Goal: Task Accomplishment & Management: Complete application form

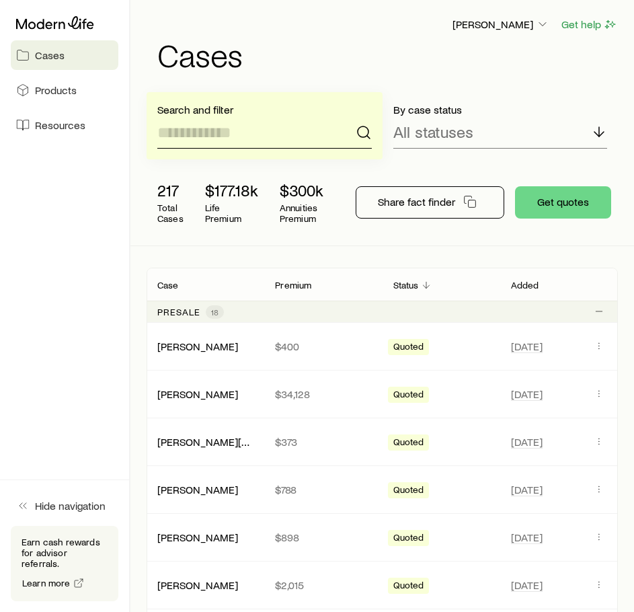
click at [287, 131] on input at bounding box center [264, 132] width 215 height 32
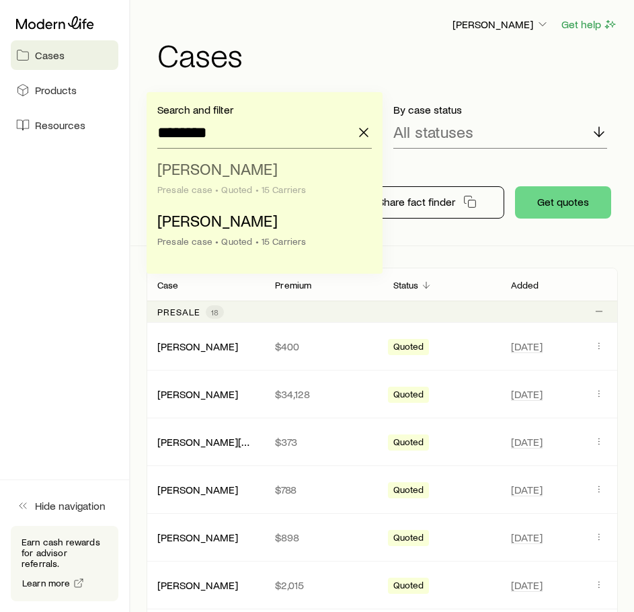
click at [285, 155] on li "[PERSON_NAME] case • Quoted • 15 Carriers" at bounding box center [260, 180] width 207 height 52
type input "**********"
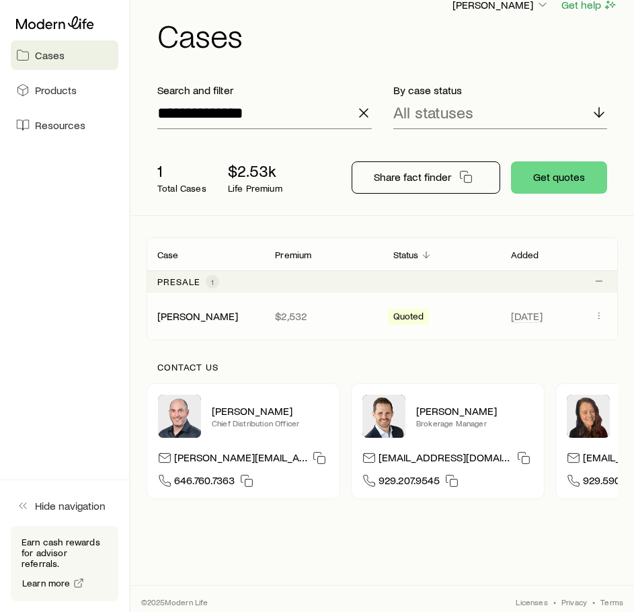
scroll to position [20, 0]
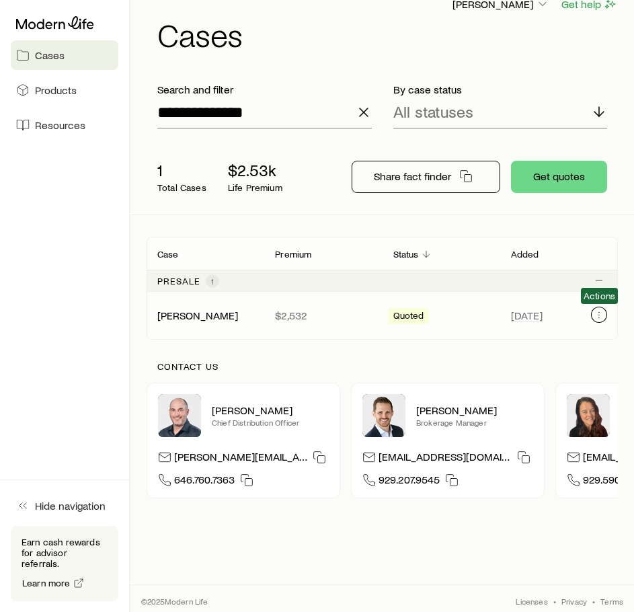
click at [594, 320] on button "Client cases" at bounding box center [599, 315] width 16 height 16
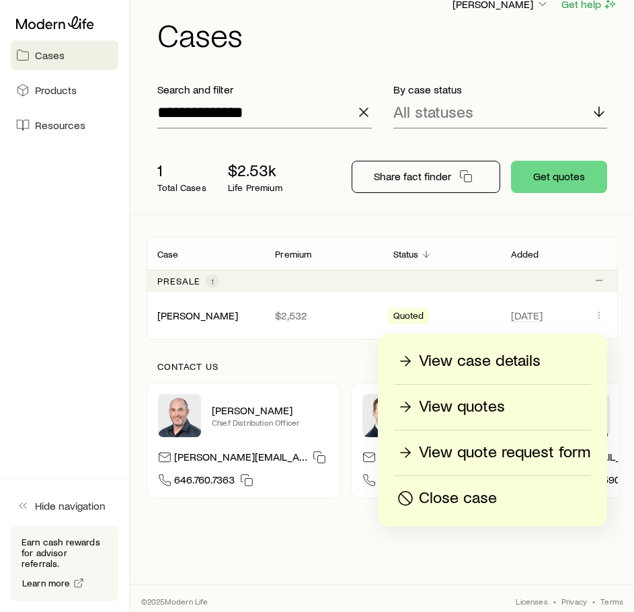
click at [513, 414] on div "View quotes" at bounding box center [493, 407] width 196 height 22
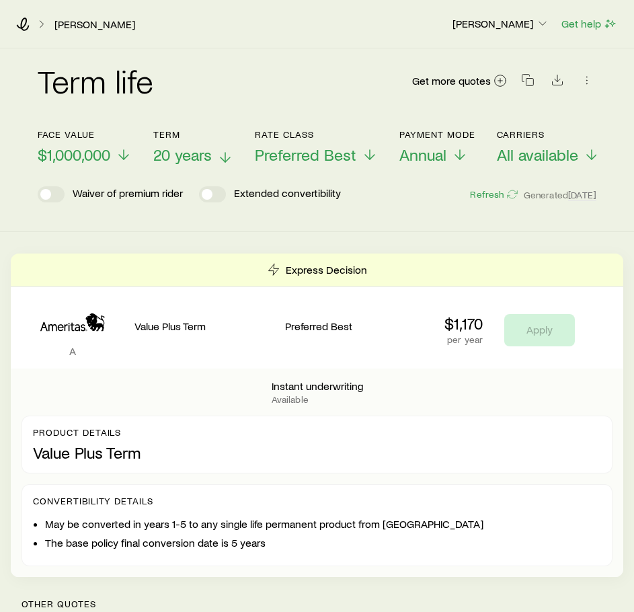
click at [200, 154] on span "20 years" at bounding box center [182, 154] width 59 height 19
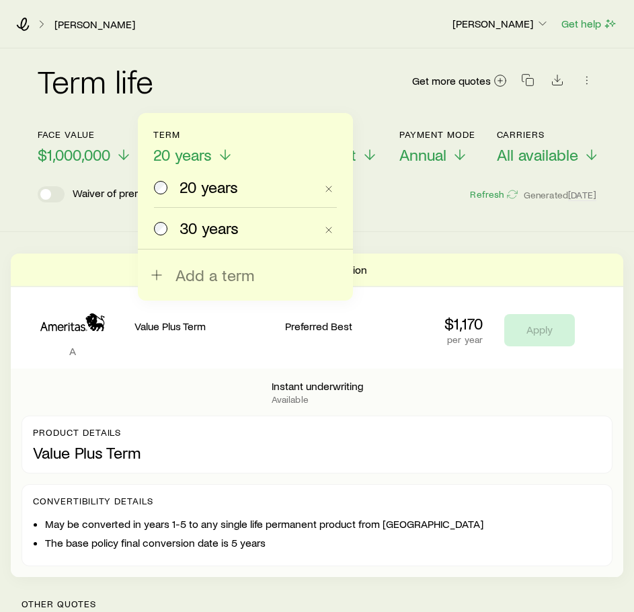
click at [236, 225] on span "30 years" at bounding box center [209, 228] width 59 height 19
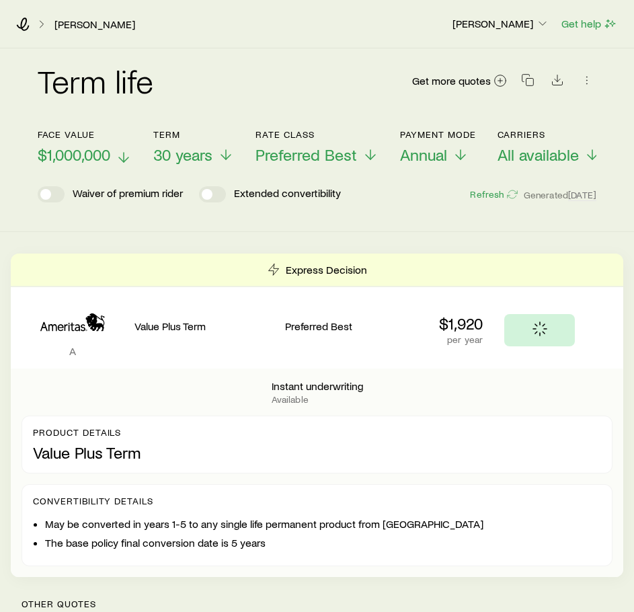
click at [78, 153] on span "$1,000,000" at bounding box center [74, 154] width 73 height 19
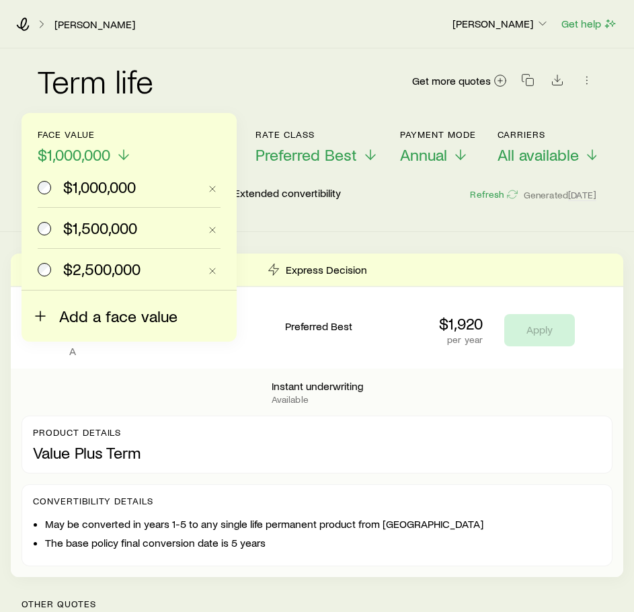
click at [111, 311] on span "Add a face value" at bounding box center [118, 316] width 118 height 19
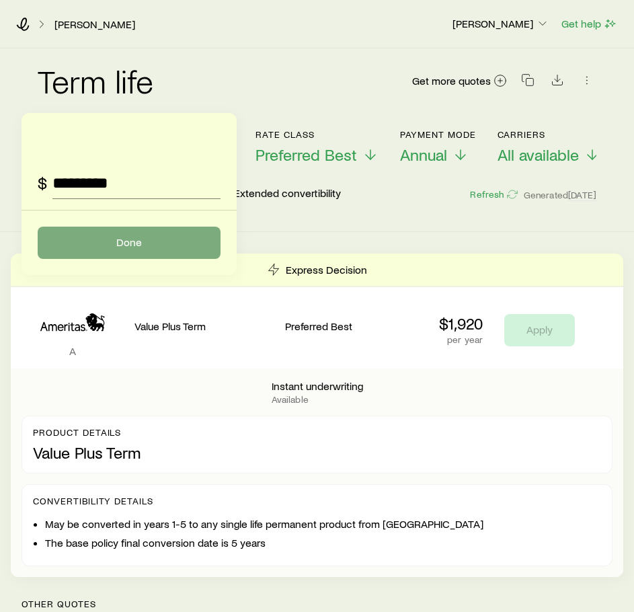
type input "*********"
click at [152, 246] on button "Done" at bounding box center [129, 243] width 183 height 32
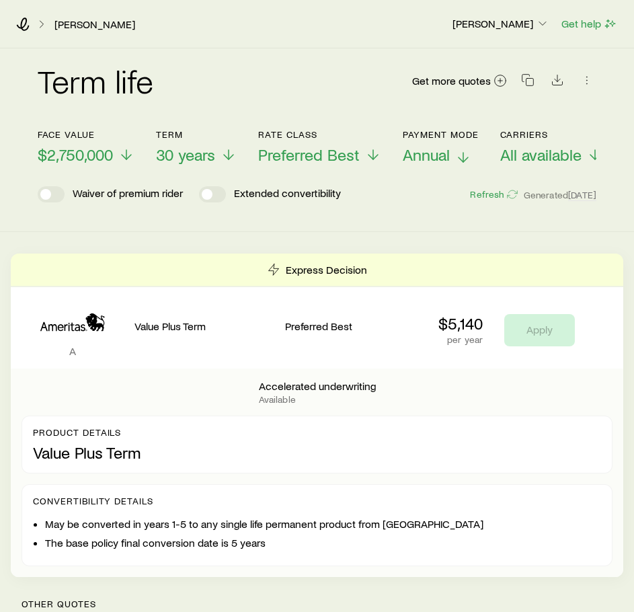
click at [408, 145] on button "Payment Mode Annual" at bounding box center [441, 147] width 76 height 36
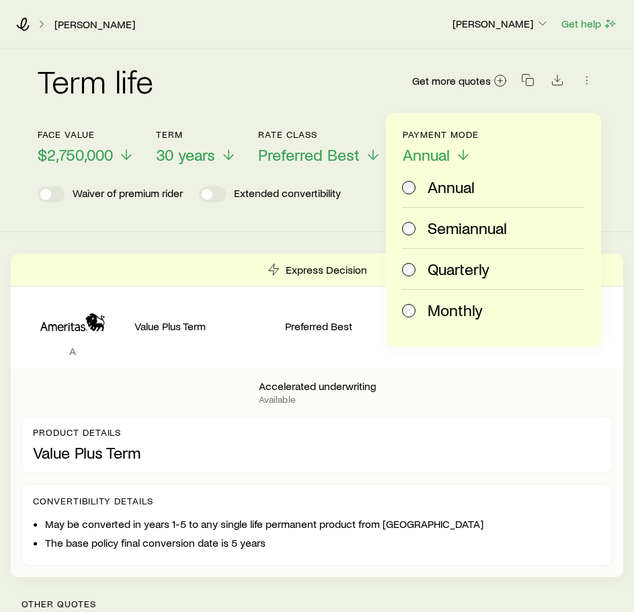
click at [452, 303] on span "Monthly" at bounding box center [455, 310] width 55 height 19
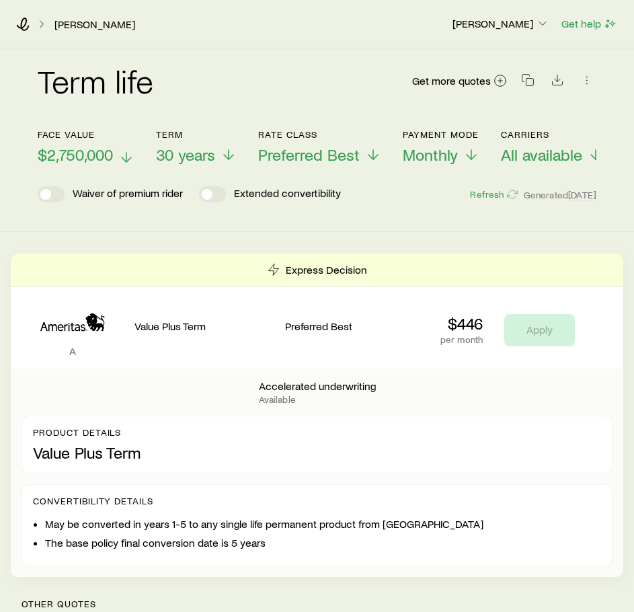
drag, startPoint x: 118, startPoint y: 161, endPoint x: 110, endPoint y: 159, distance: 8.3
click at [110, 159] on p "$2,750,000" at bounding box center [86, 154] width 97 height 19
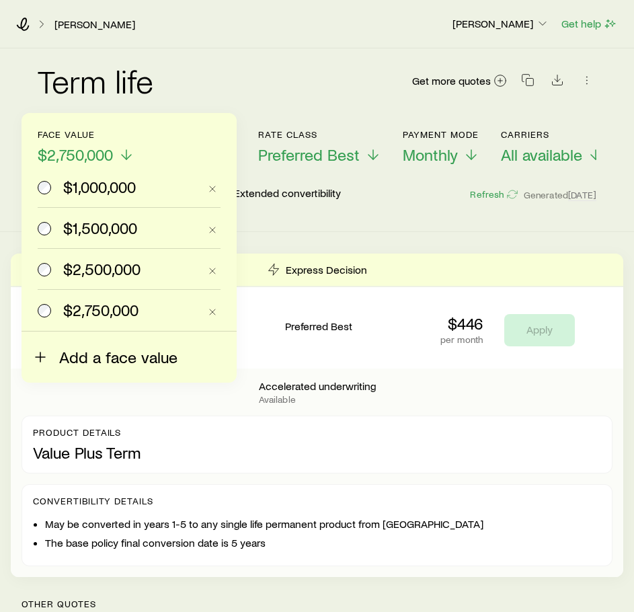
click at [112, 348] on span "Add a face value" at bounding box center [118, 357] width 118 height 19
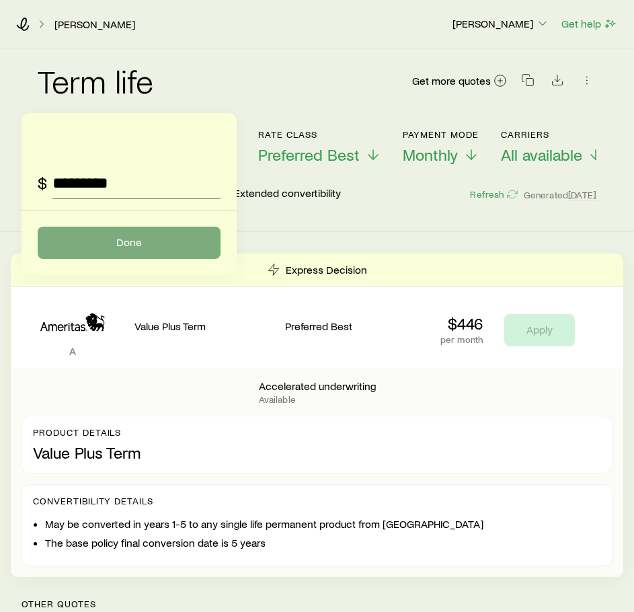
type input "*********"
click at [121, 246] on button "Done" at bounding box center [129, 243] width 183 height 32
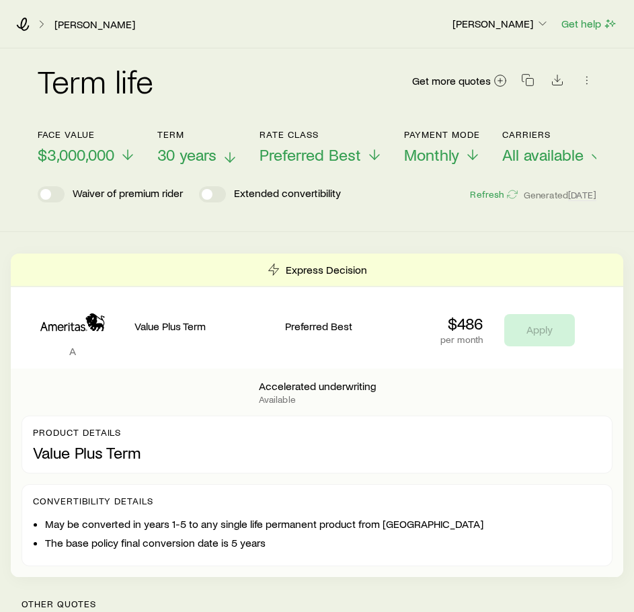
click at [215, 145] on button "Term 30 years" at bounding box center [197, 147] width 81 height 36
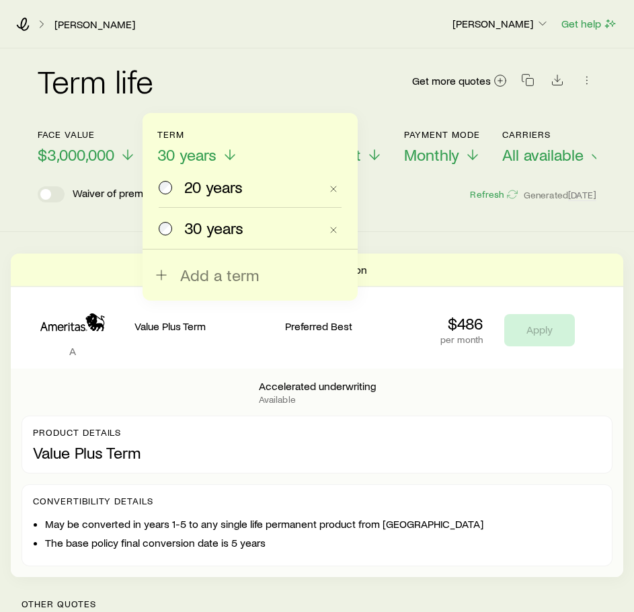
click at [422, 232] on div "Term life Get more quotes Face value $3,000,000 Term 30 years 20 years 30 years…" at bounding box center [317, 140] width 634 height 184
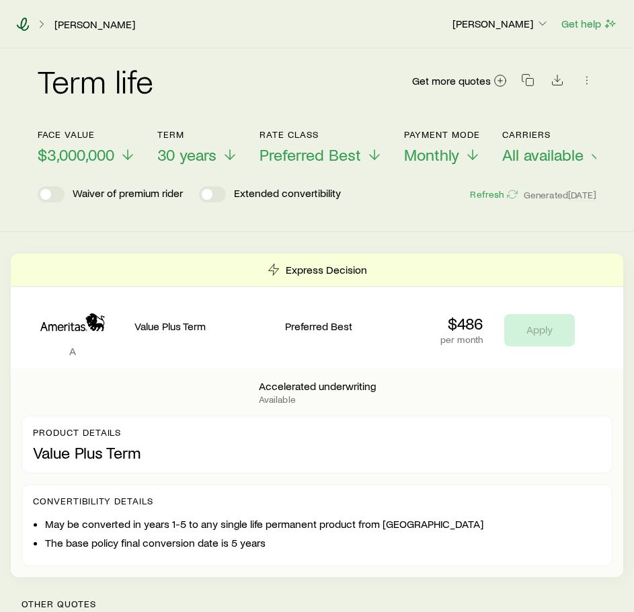
click at [24, 24] on icon at bounding box center [22, 23] width 13 height 13
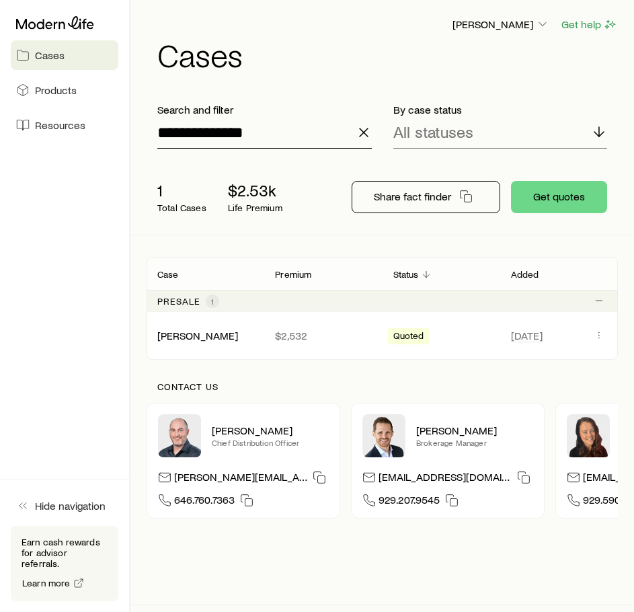
click at [278, 132] on input "**********" at bounding box center [264, 132] width 215 height 32
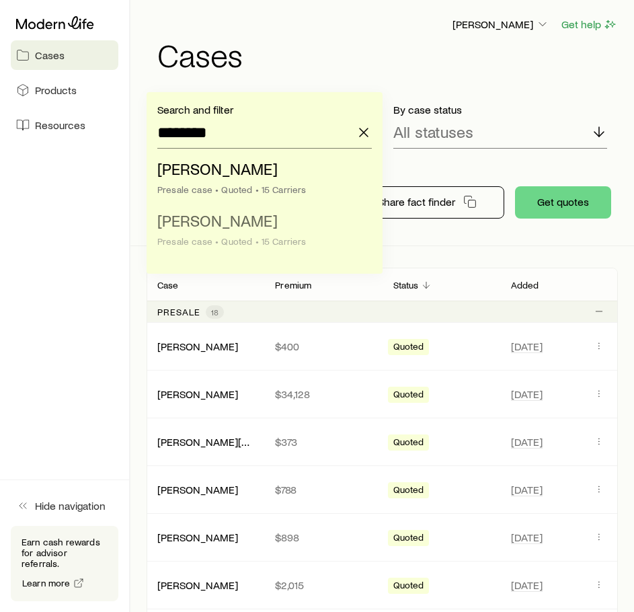
click at [274, 221] on span "[PERSON_NAME]" at bounding box center [217, 221] width 120 height 20
type input "**********"
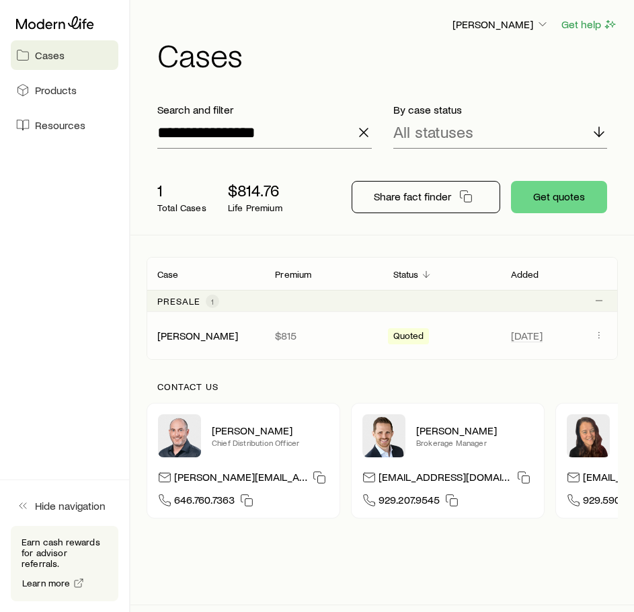
click at [323, 325] on div "[PERSON_NAME] $815 Quoted [DATE]" at bounding box center [383, 335] width 472 height 47
click at [235, 343] on div "[PERSON_NAME] $815 Quoted [DATE]" at bounding box center [383, 335] width 472 height 47
click at [221, 332] on link "[PERSON_NAME]" at bounding box center [198, 334] width 81 height 13
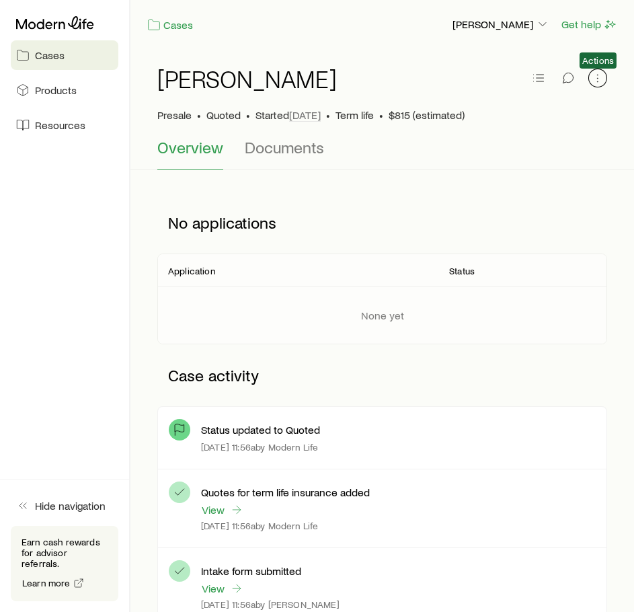
click at [595, 72] on icon "button" at bounding box center [597, 77] width 13 height 13
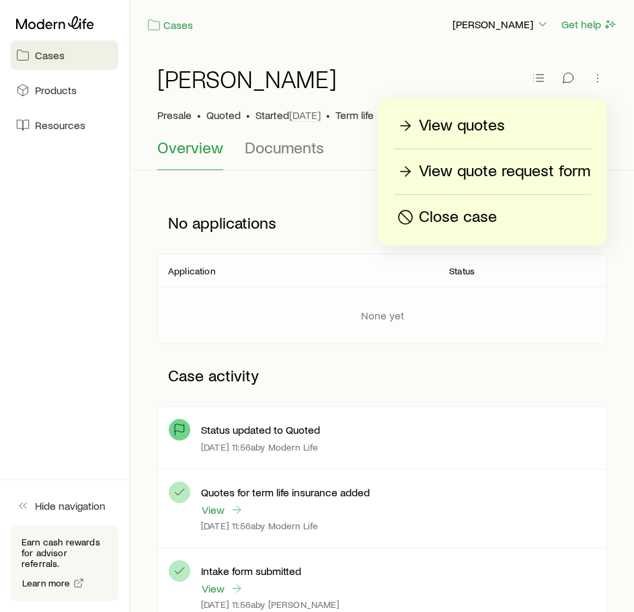
click at [463, 130] on p "View quotes" at bounding box center [462, 126] width 86 height 22
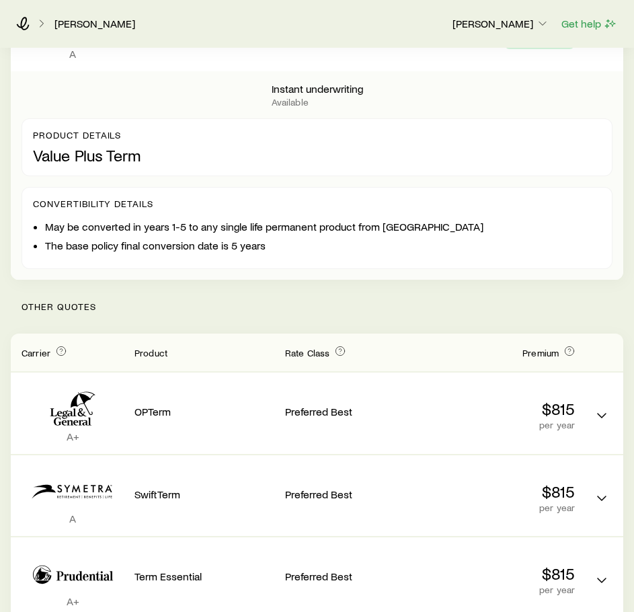
scroll to position [298, 0]
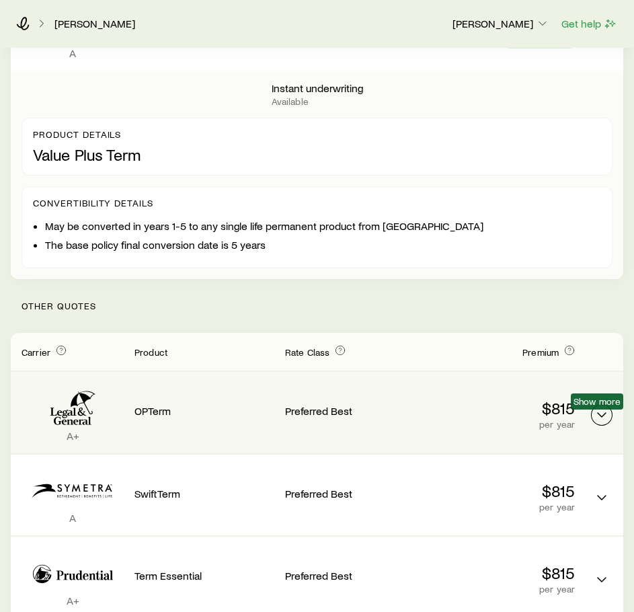
click at [608, 420] on icon "Term quotes" at bounding box center [602, 415] width 16 height 16
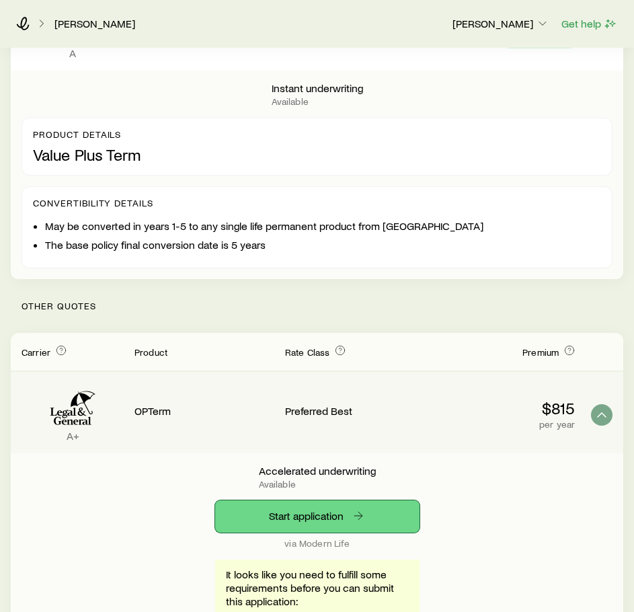
click at [381, 508] on link "Start application" at bounding box center [317, 516] width 204 height 32
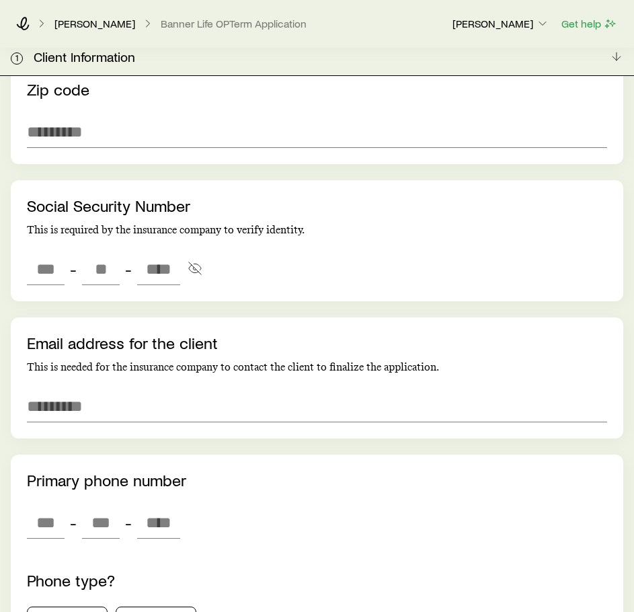
scroll to position [1317, 0]
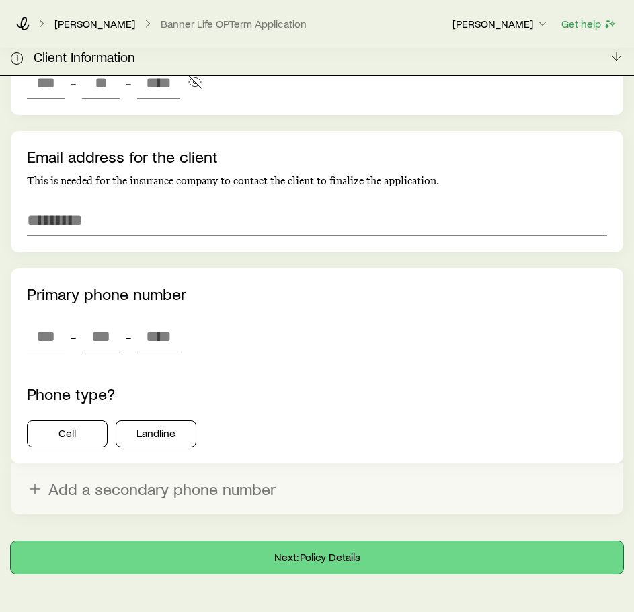
click at [413, 541] on button "Next: Policy Details" at bounding box center [317, 557] width 613 height 32
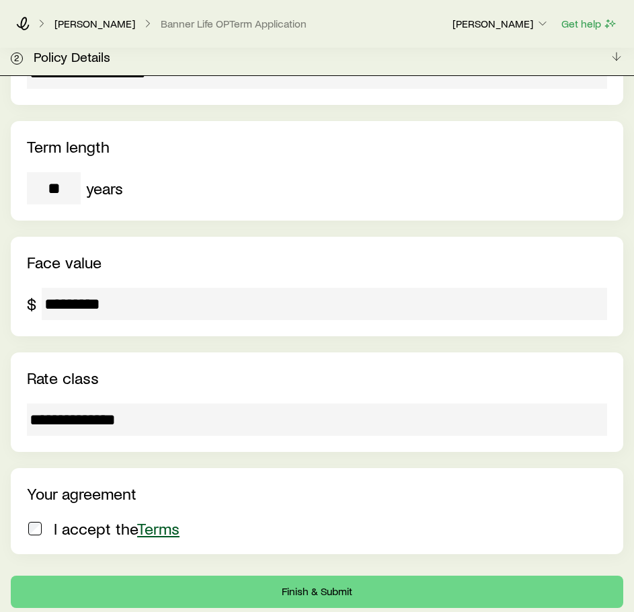
scroll to position [438, 0]
